Goal: Find specific page/section: Find specific page/section

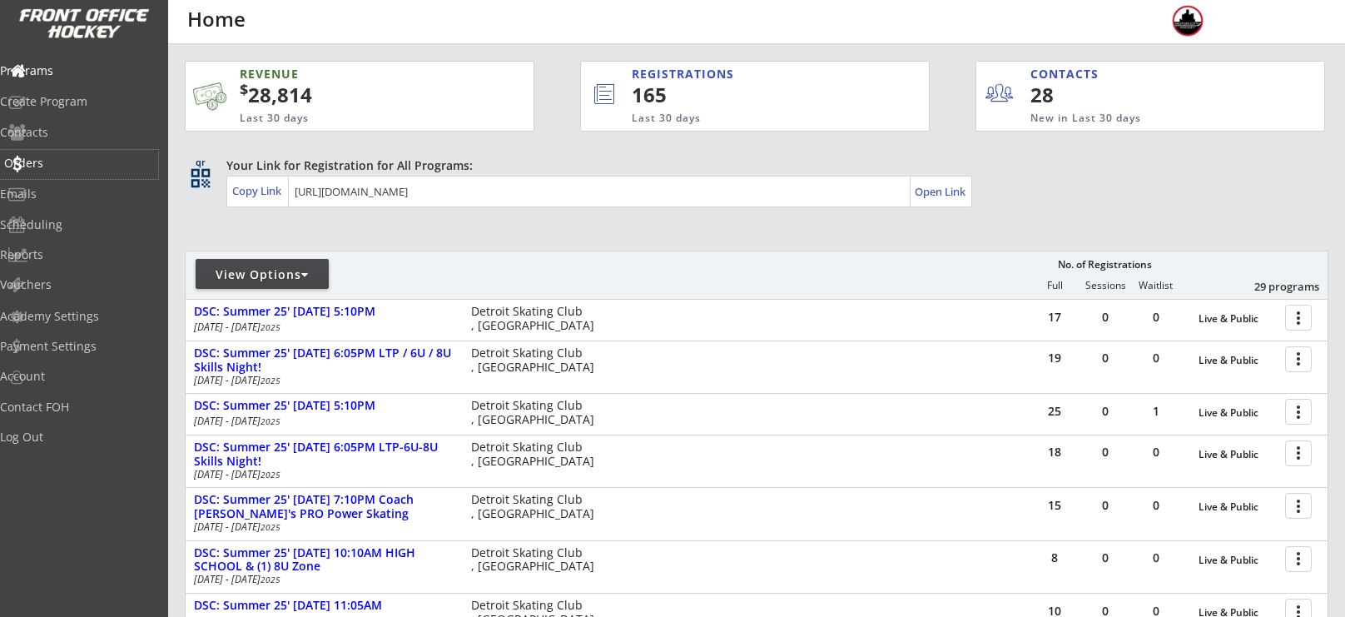
click at [43, 157] on div "Orders" at bounding box center [79, 163] width 150 height 12
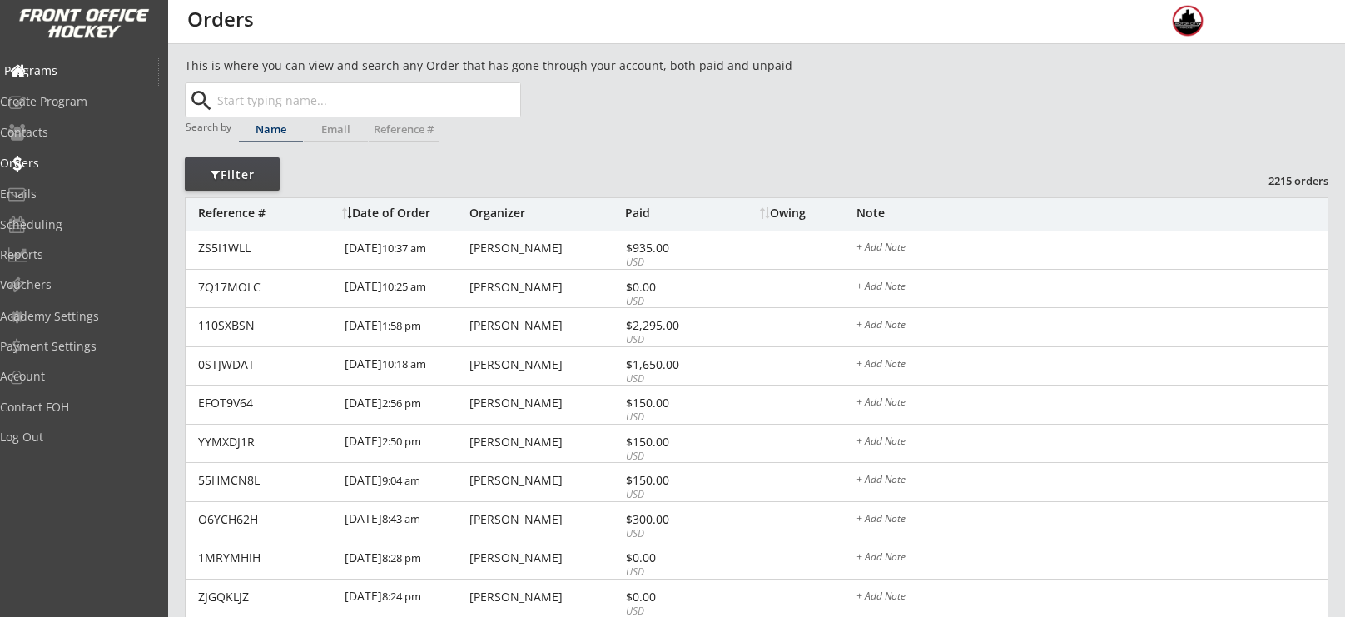
click at [84, 82] on div "Programs" at bounding box center [79, 71] width 158 height 29
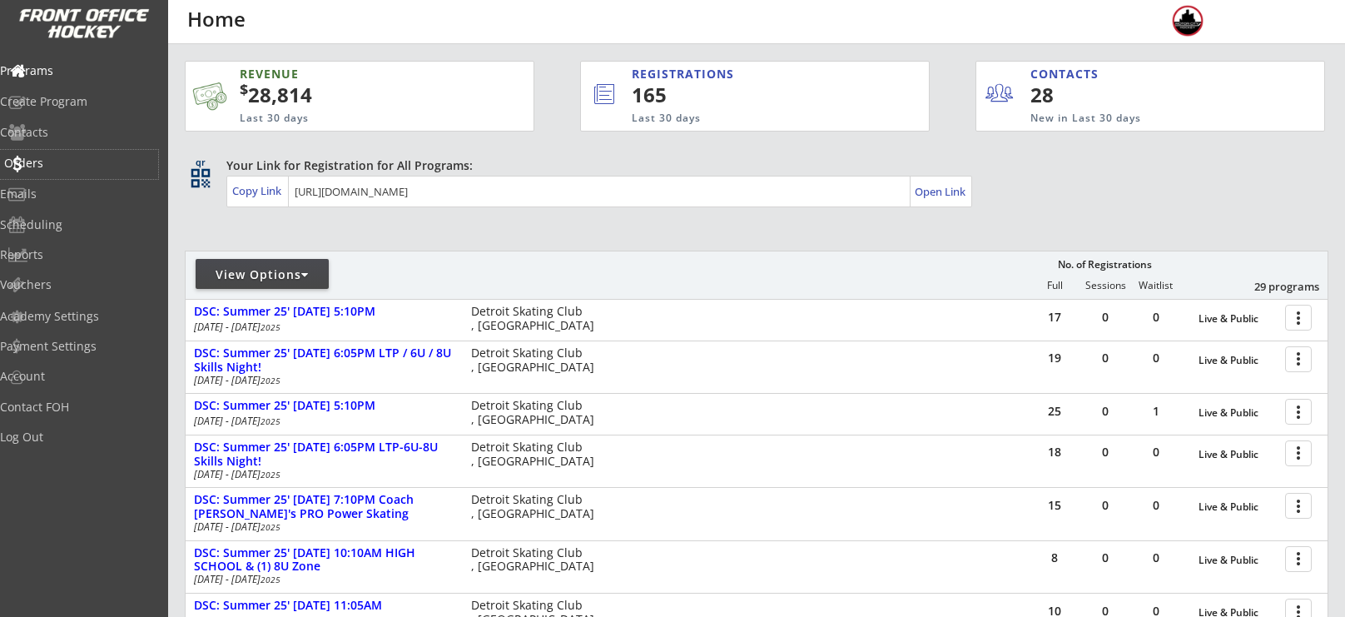
click at [69, 166] on div "Orders" at bounding box center [79, 163] width 150 height 12
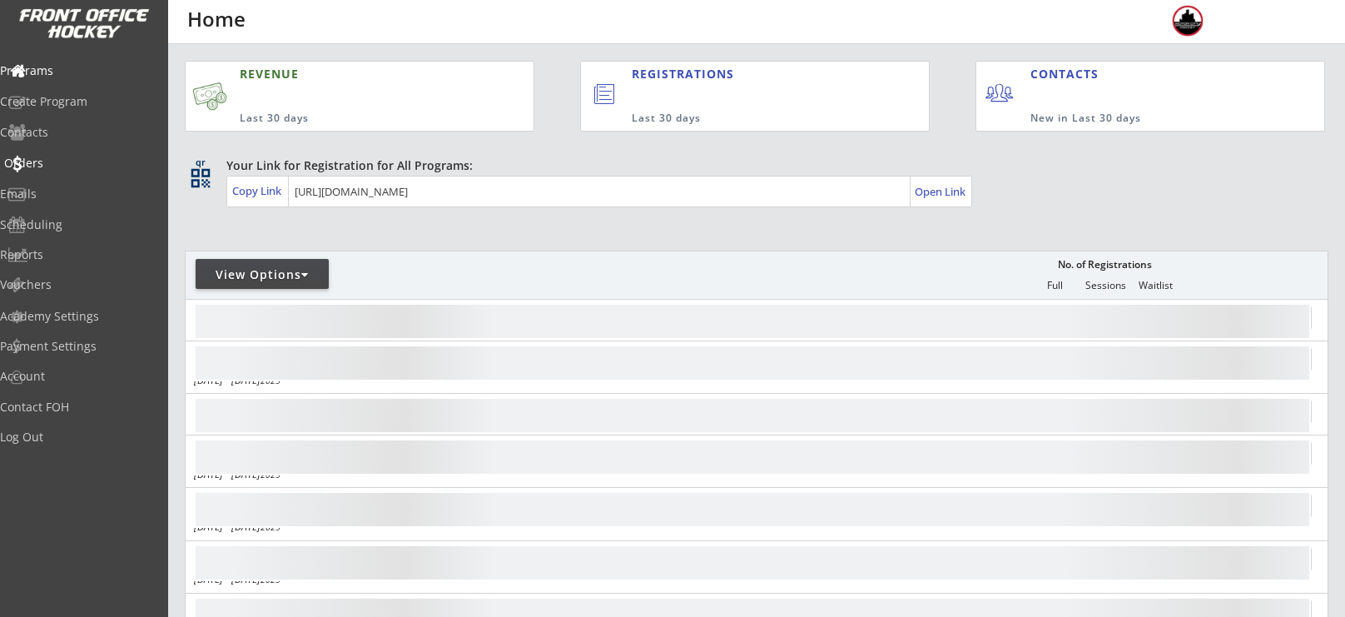
drag, startPoint x: 51, startPoint y: 148, endPoint x: 47, endPoint y: 170, distance: 21.9
click at [47, 170] on div "Programs Create Program Contacts Orders Emails Scheduling Reports Vouchers" at bounding box center [84, 177] width 168 height 250
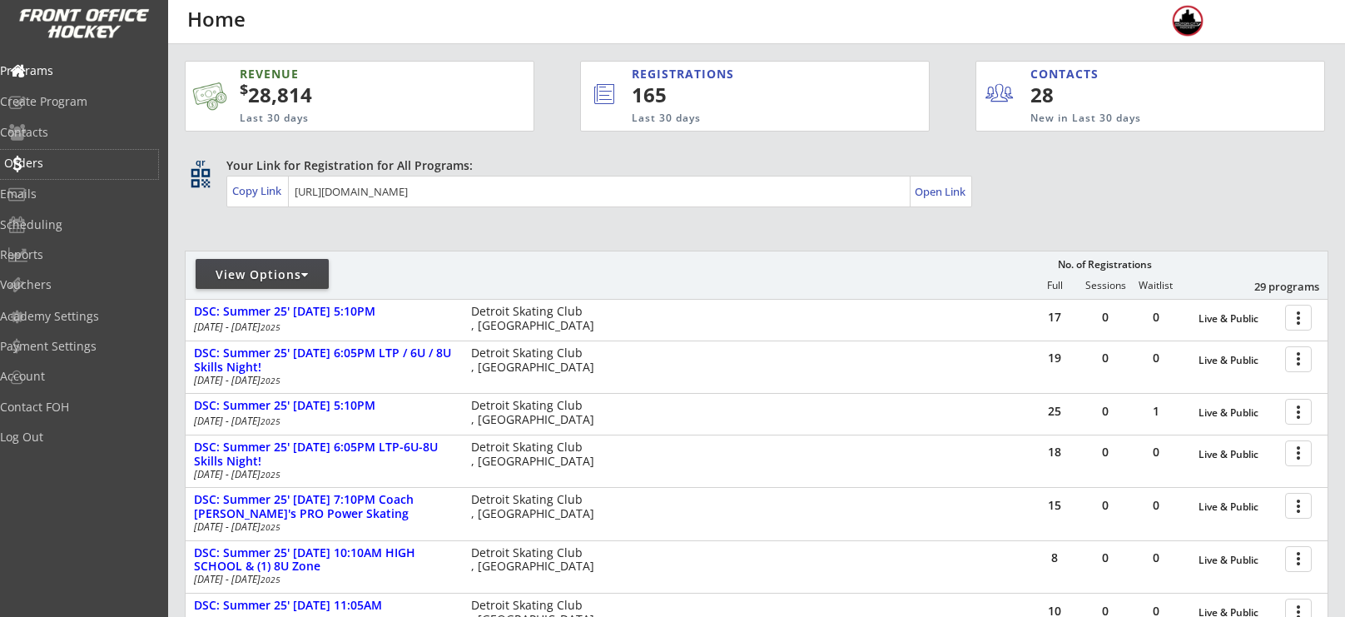
click at [47, 170] on div "Orders" at bounding box center [79, 164] width 158 height 29
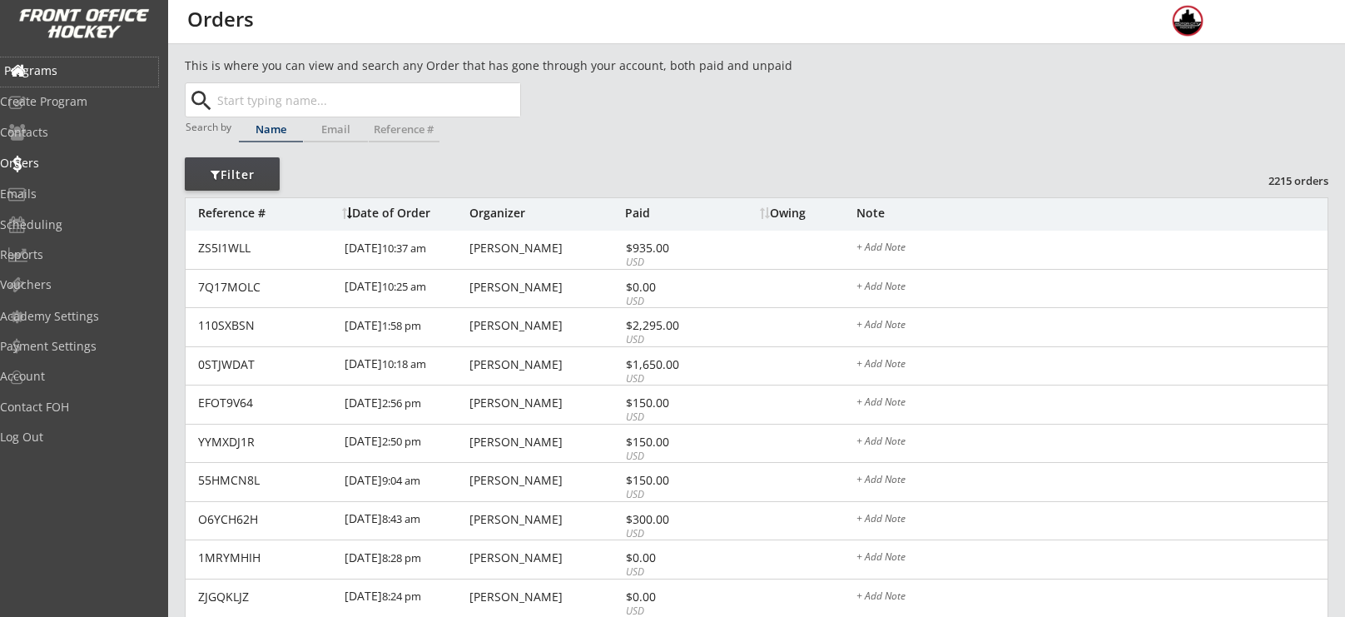
click at [55, 65] on div "Programs" at bounding box center [79, 71] width 150 height 12
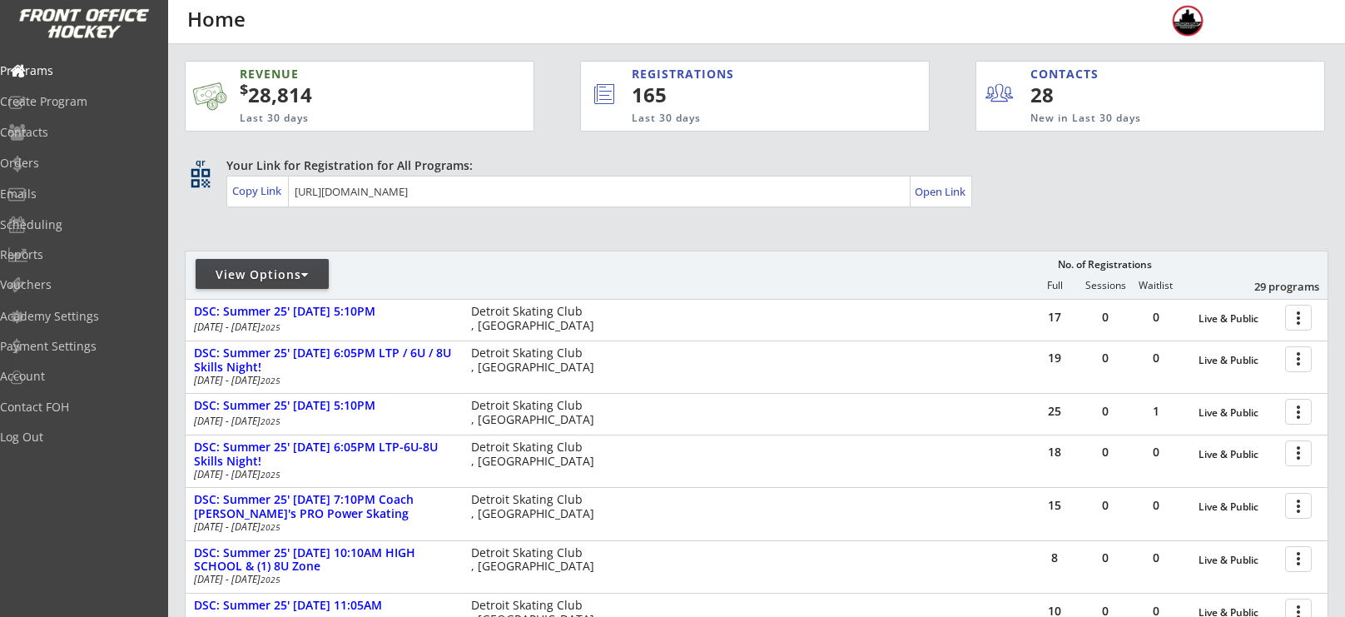
click at [250, 293] on div at bounding box center [381, 281] width 391 height 30
click at [256, 284] on div "View Options" at bounding box center [262, 274] width 133 height 30
select select ""Upcoming Programs""
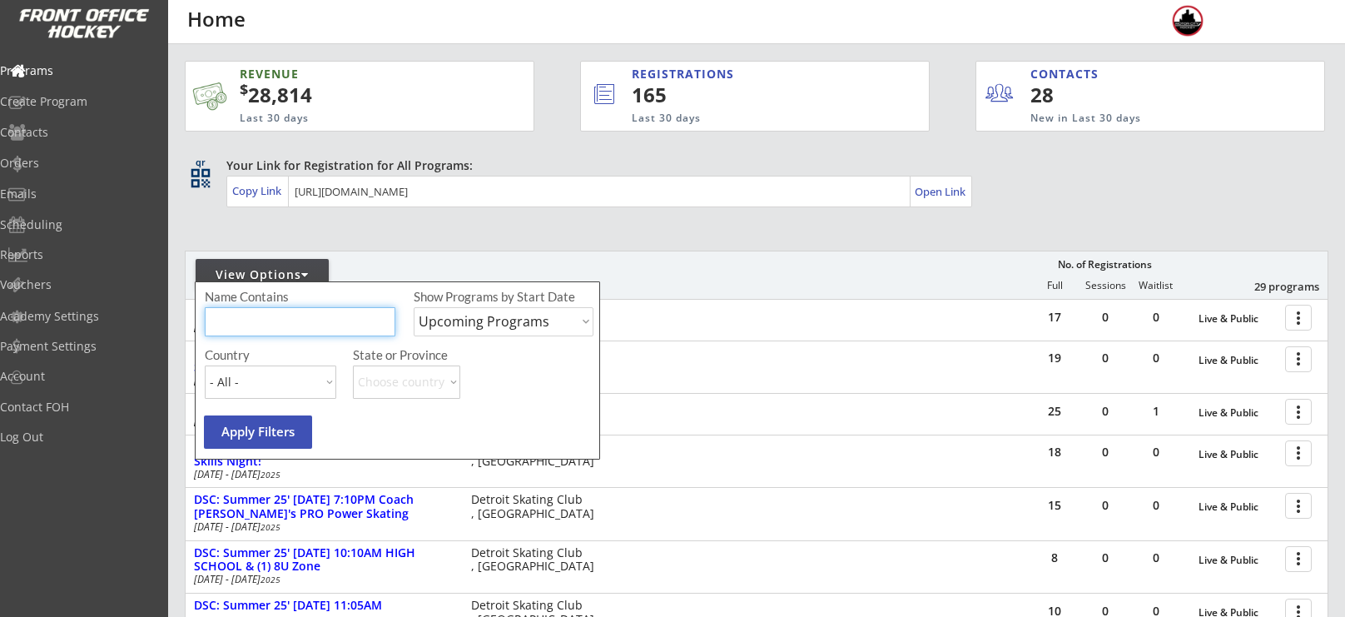
click at [292, 332] on input "input" at bounding box center [300, 321] width 191 height 29
click at [739, 217] on div "REVENUE $ 28,814 Last 30 days REGISTRATIONS 165 Last 30 days CONTACTS 28 New in…" at bounding box center [757, 495] width 1144 height 902
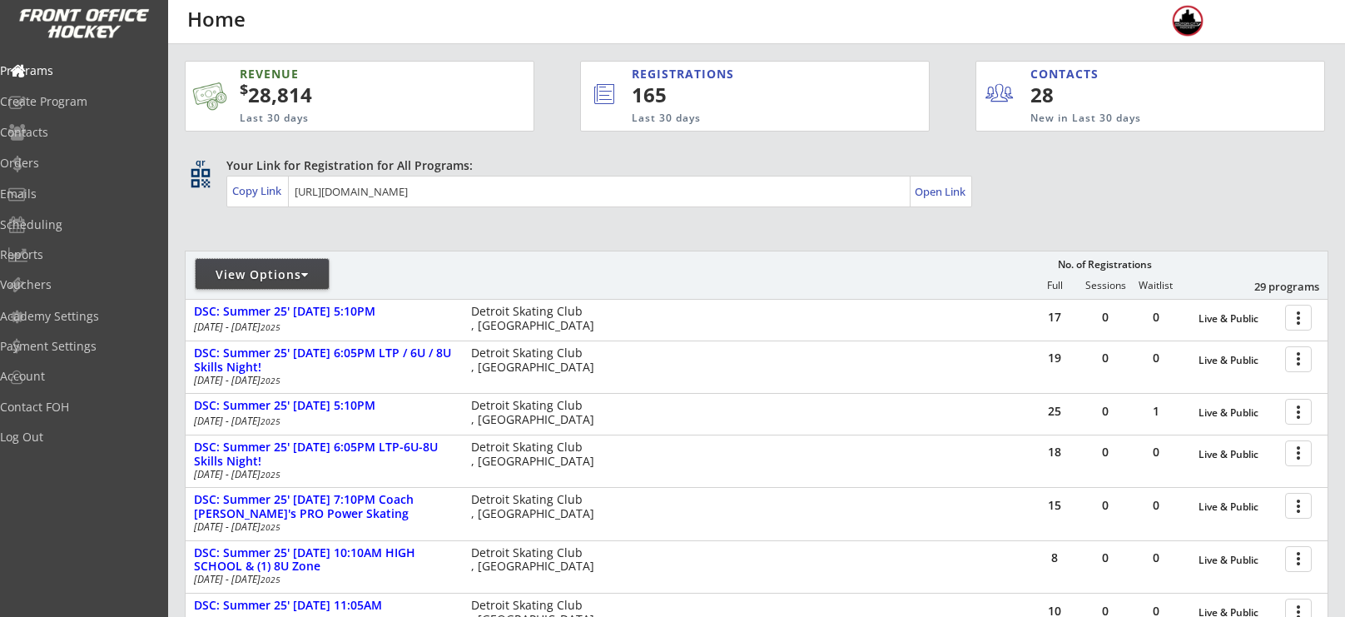
click at [237, 266] on div "View Options" at bounding box center [262, 274] width 133 height 17
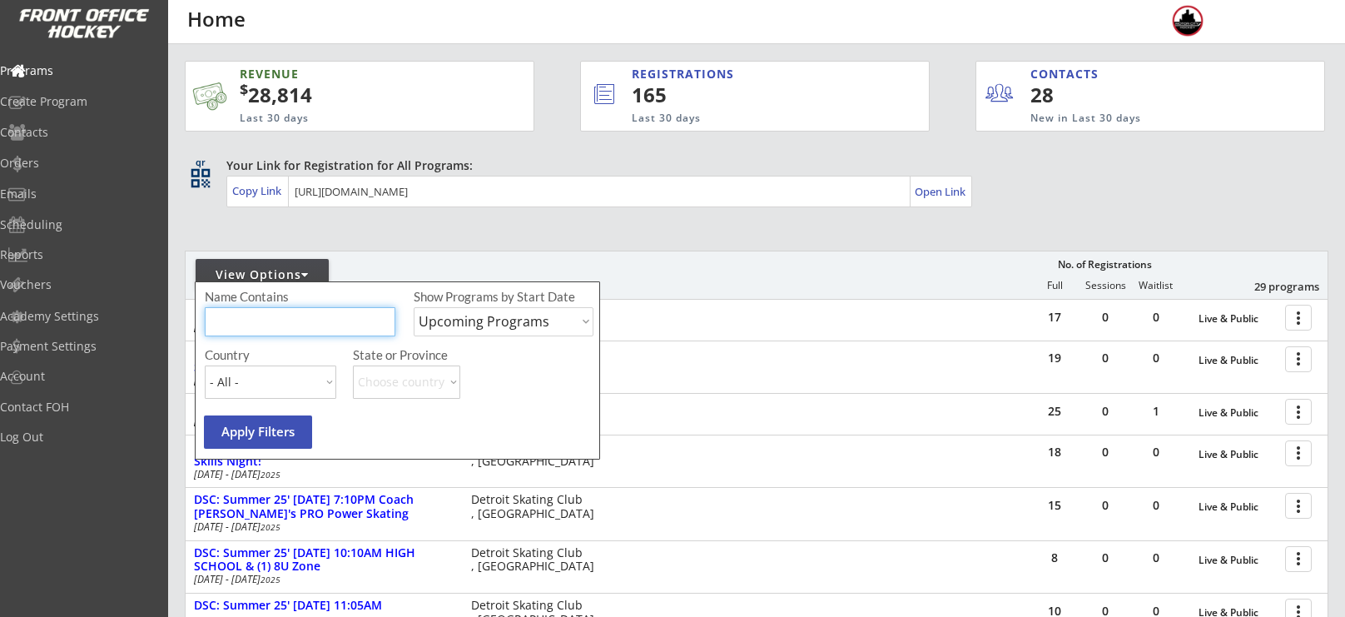
click at [299, 319] on input "input" at bounding box center [300, 321] width 191 height 29
